Goal: Information Seeking & Learning: Find specific fact

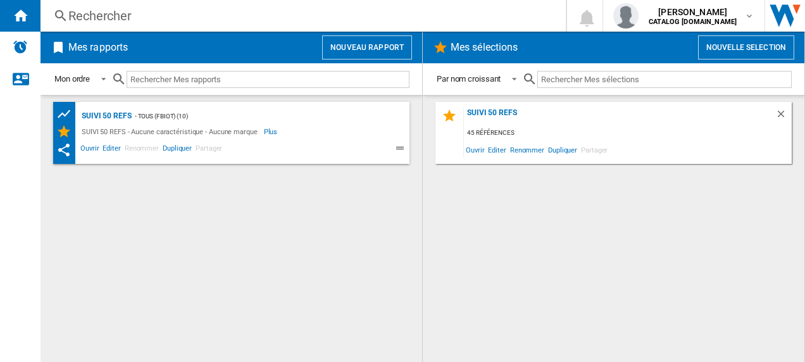
click at [123, 20] on div "Rechercher" at bounding box center [300, 16] width 464 height 18
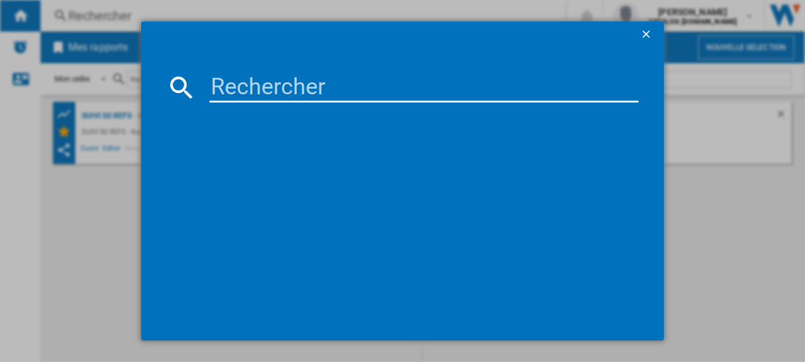
click at [231, 86] on input at bounding box center [423, 87] width 429 height 30
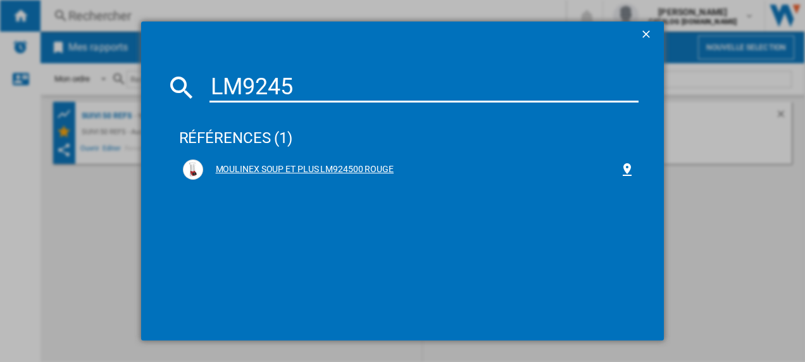
type input "LM9245"
click at [285, 166] on div "MOULINEX SOUP ET PLUS LM924500 ROUGE" at bounding box center [411, 169] width 417 height 13
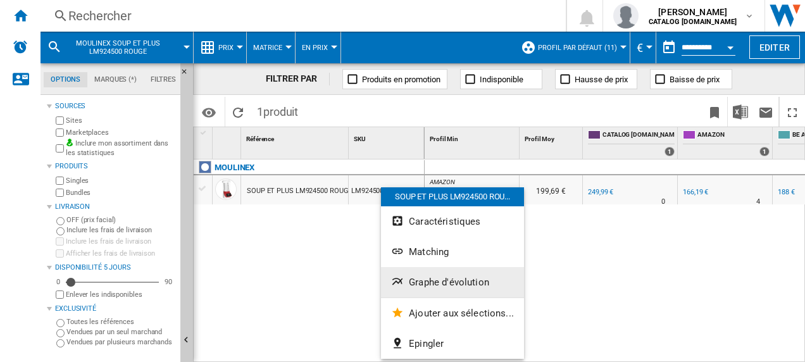
click at [405, 280] on ng-md-icon "Graphe d'évolution" at bounding box center [398, 282] width 15 height 15
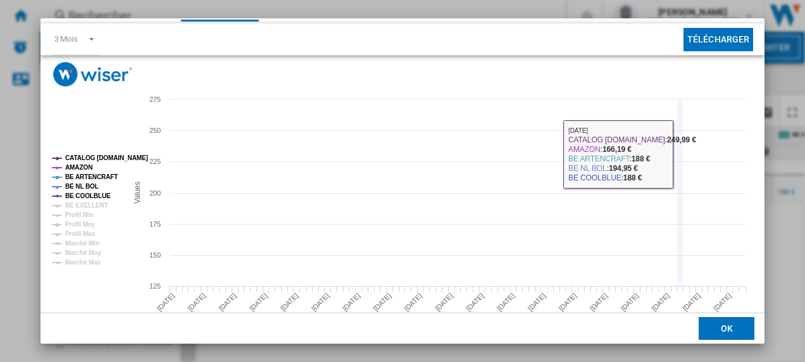
scroll to position [82, 0]
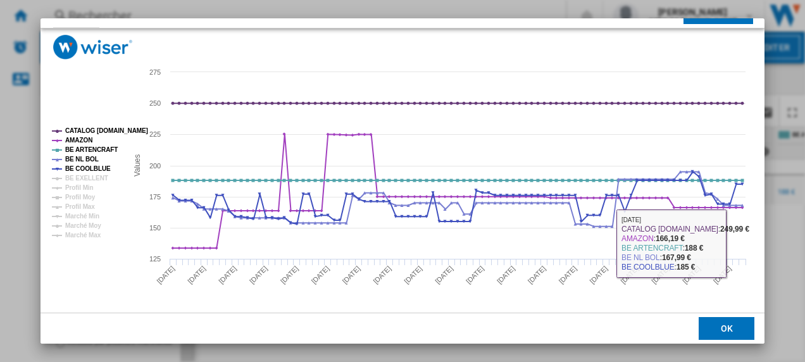
click at [722, 320] on button "OK" at bounding box center [726, 328] width 56 height 23
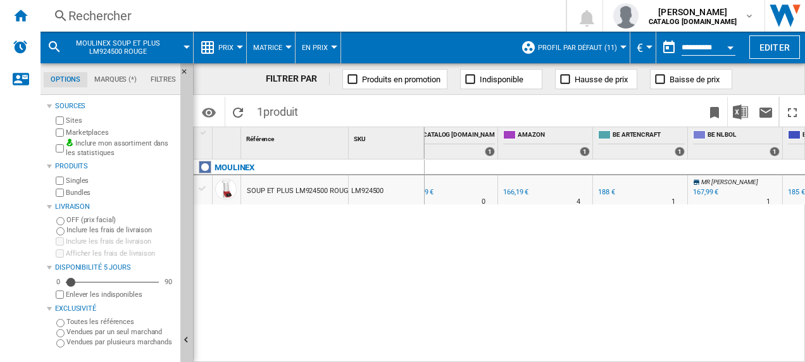
scroll to position [0, 0]
click at [704, 192] on div "167,99 €" at bounding box center [702, 192] width 25 height 8
click at [509, 190] on div "166,19 €" at bounding box center [512, 192] width 25 height 8
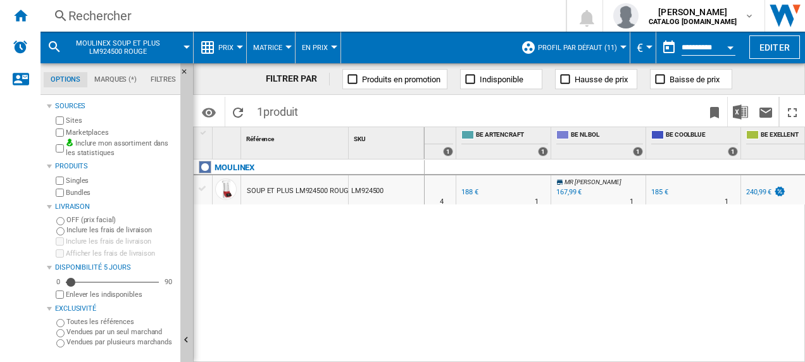
scroll to position [0, 326]
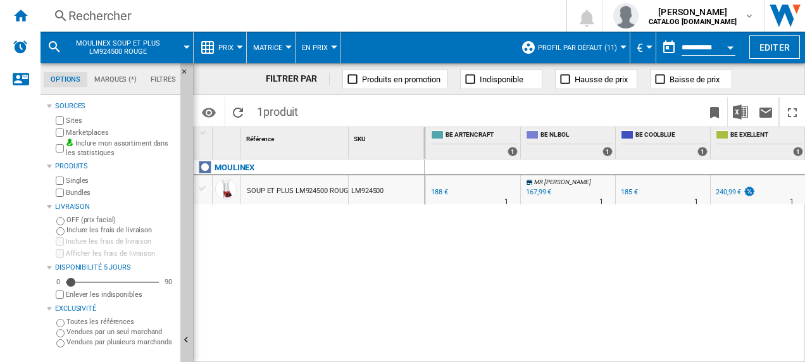
click at [223, 13] on div "Rechercher" at bounding box center [300, 16] width 464 height 18
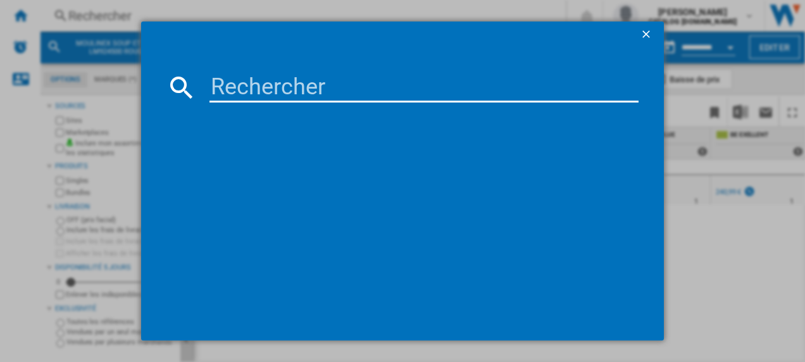
click at [261, 82] on input at bounding box center [423, 87] width 429 height 30
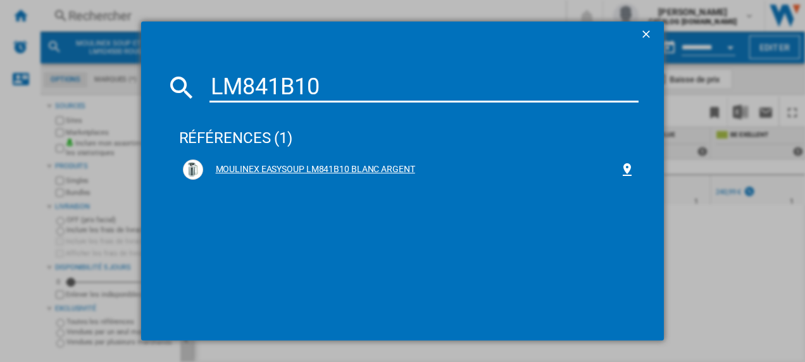
type input "LM841B10"
click at [268, 159] on div "MOULINEX EASYSOUP LM841B10 BLANC ARGENT" at bounding box center [409, 169] width 452 height 20
click at [263, 168] on div "MOULINEX EASYSOUP LM841B10 BLANC ARGENT" at bounding box center [411, 169] width 417 height 13
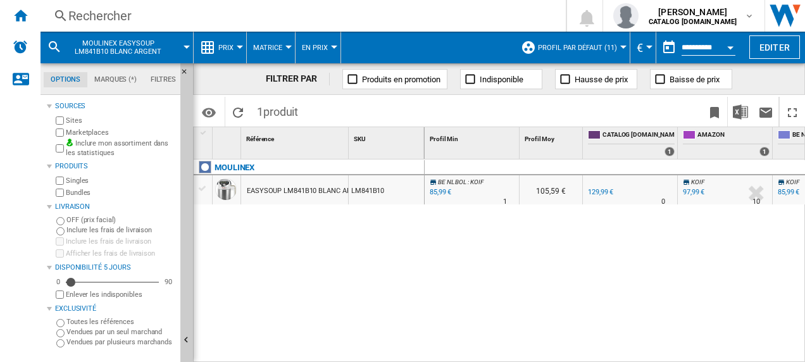
click at [438, 187] on div "85,99 €" at bounding box center [439, 192] width 23 height 13
click at [205, 8] on div "Rechercher" at bounding box center [300, 16] width 464 height 18
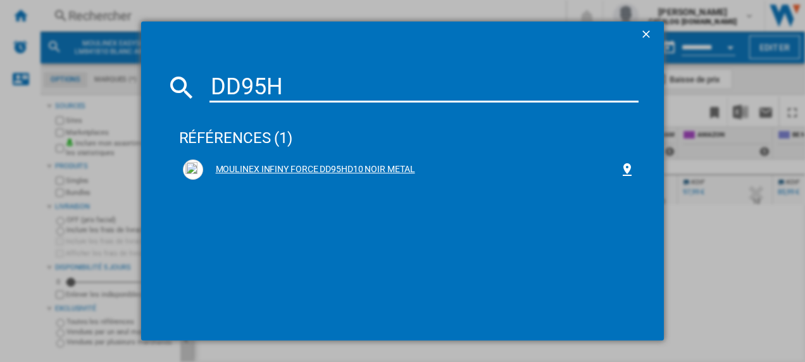
type input "DD95H"
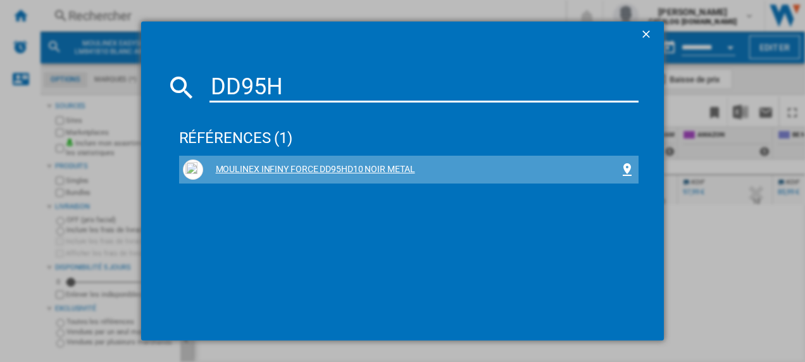
click at [302, 170] on div "MOULINEX INFINY FORCE DD95HD10 NOIR METAL" at bounding box center [411, 169] width 417 height 13
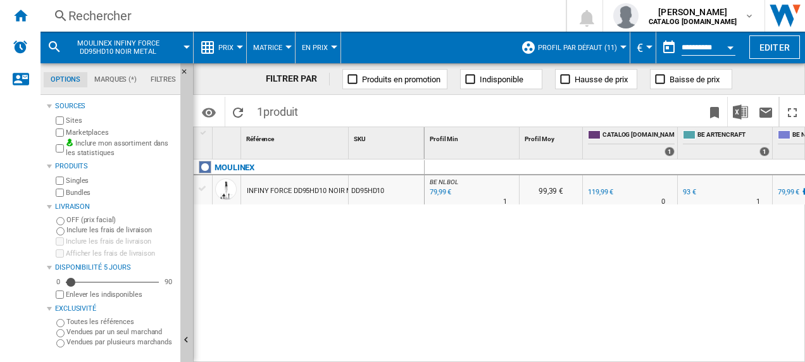
click at [439, 193] on div "79,99 €" at bounding box center [439, 192] width 23 height 13
click at [301, 11] on div "Rechercher" at bounding box center [300, 16] width 464 height 18
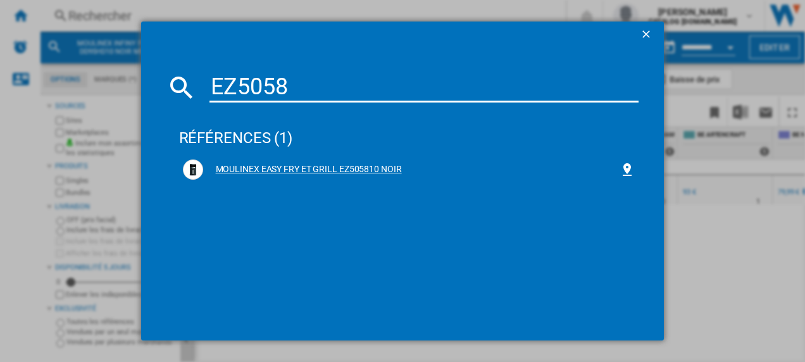
type input "EZ5058"
click at [302, 162] on div "MOULINEX EASY FRY ET GRILL EZ505810 NOIR" at bounding box center [409, 169] width 452 height 20
click at [296, 167] on div "MOULINEX EASY FRY ET GRILL EZ505810 NOIR" at bounding box center [411, 169] width 417 height 13
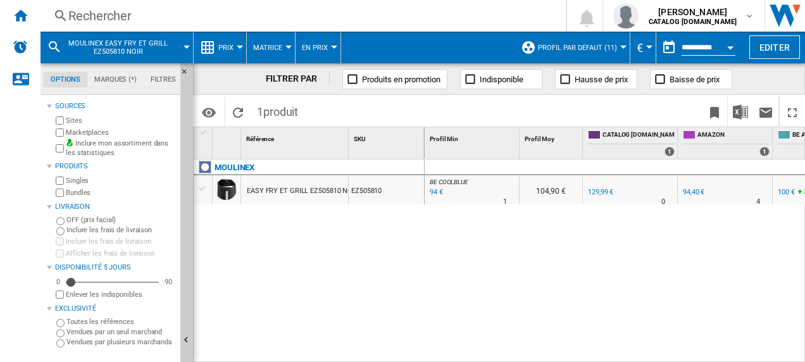
scroll to position [0, 100]
drag, startPoint x: 590, startPoint y: 355, endPoint x: 673, endPoint y: 334, distance: 86.2
click at [685, 344] on div "BE COOLBLUE : BE FR COOLBLUE -27.7 % 94 € % N/A 1 BE COOLBLUE : BE FR COOLBLUE …" at bounding box center [614, 261] width 381 height 204
